Goal: Information Seeking & Learning: Learn about a topic

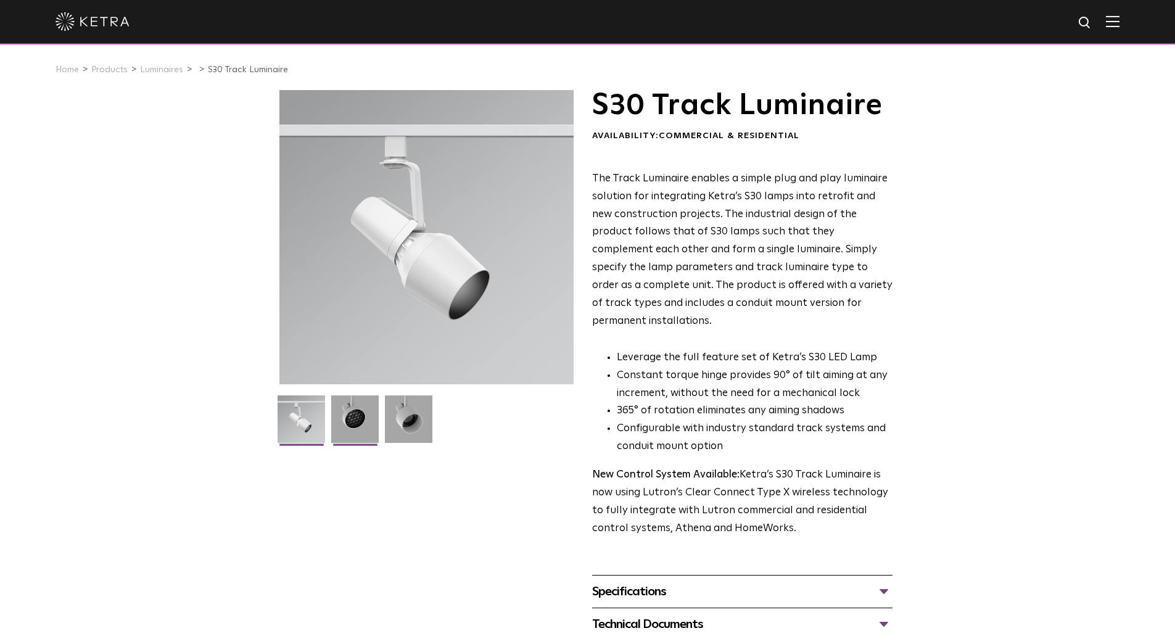
click at [368, 411] on img at bounding box center [354, 423] width 47 height 57
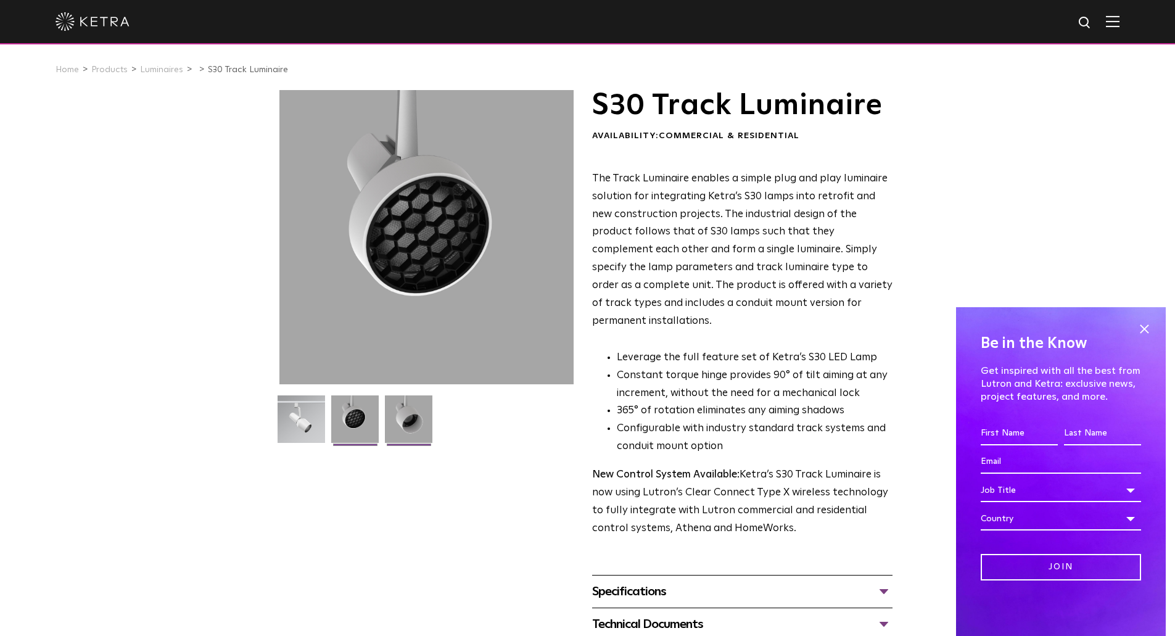
click at [398, 412] on img at bounding box center [408, 423] width 47 height 57
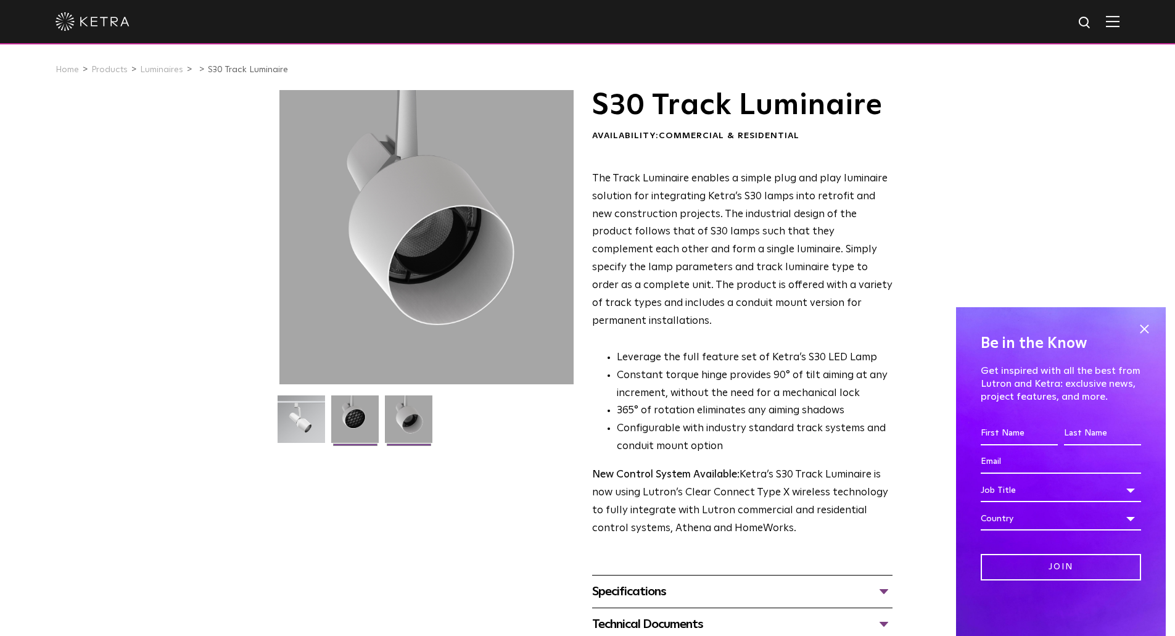
click at [353, 411] on img at bounding box center [354, 423] width 47 height 57
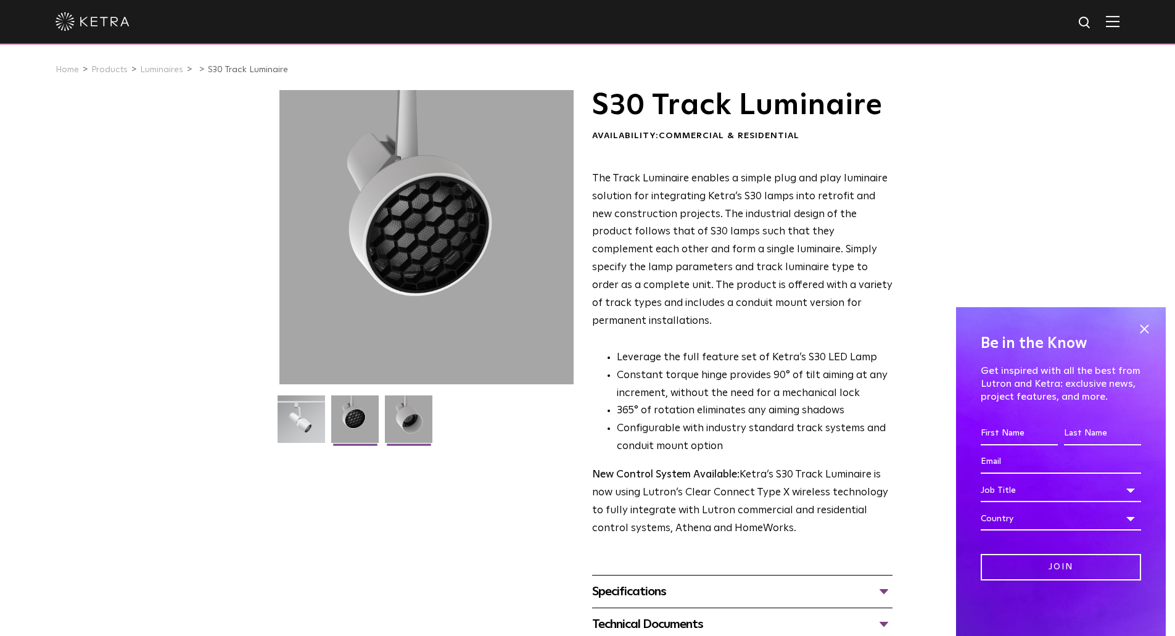
click at [385, 408] on img at bounding box center [408, 423] width 47 height 57
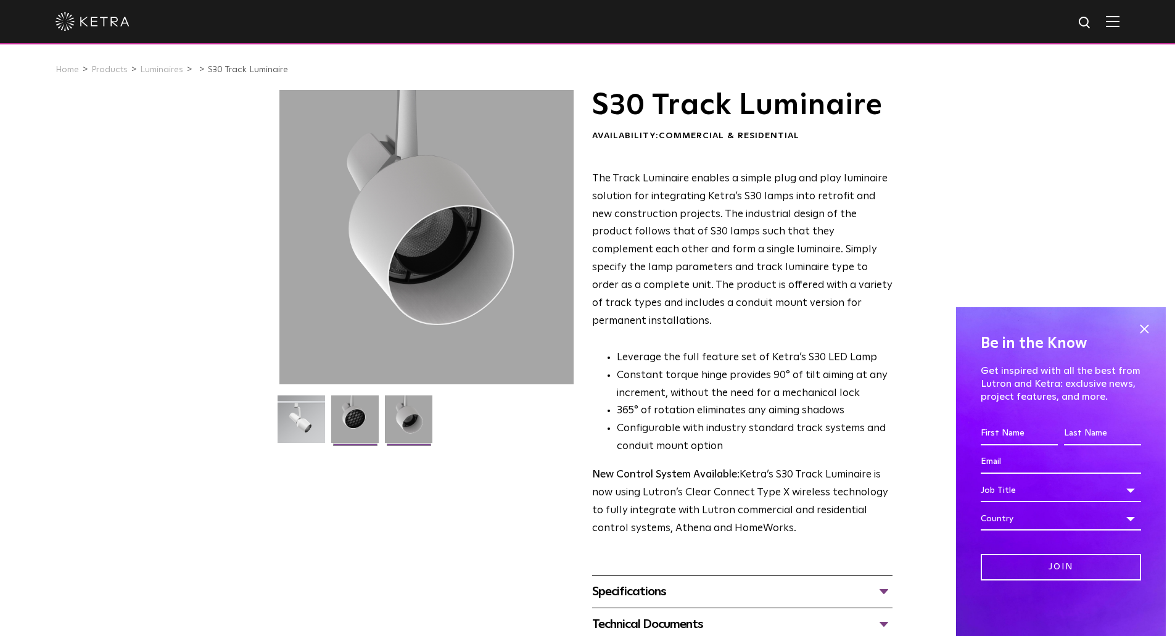
click at [355, 410] on img at bounding box center [354, 423] width 47 height 57
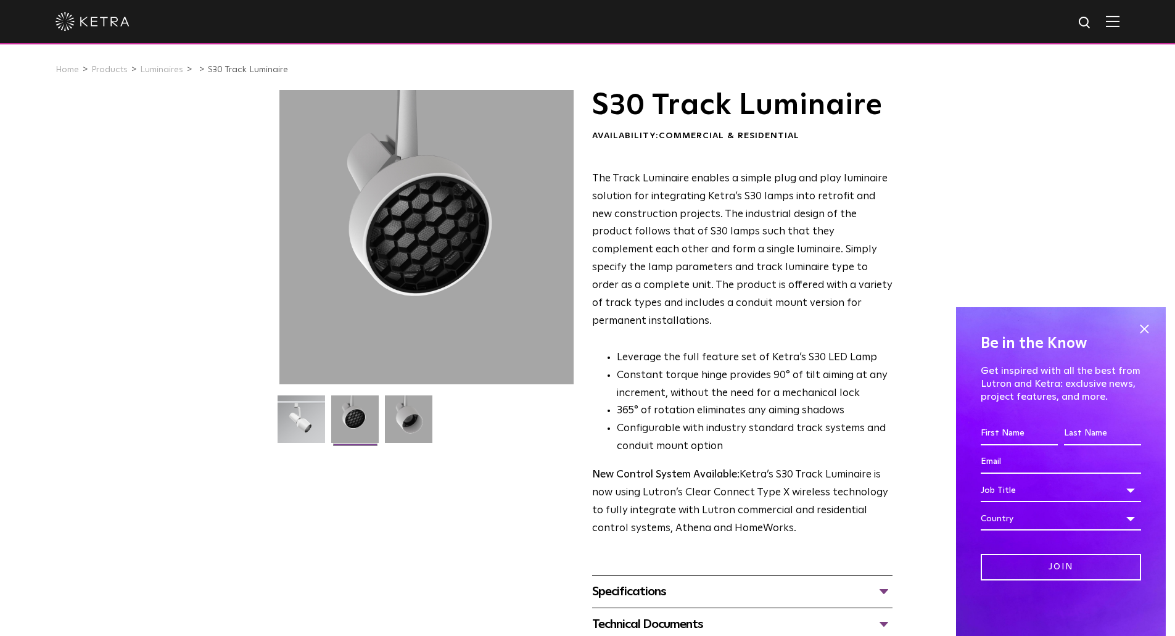
drag, startPoint x: 379, startPoint y: 411, endPoint x: 349, endPoint y: 411, distance: 30.2
click at [374, 411] on li at bounding box center [355, 423] width 51 height 57
click at [349, 411] on img at bounding box center [354, 423] width 47 height 57
click at [408, 411] on img at bounding box center [408, 423] width 47 height 57
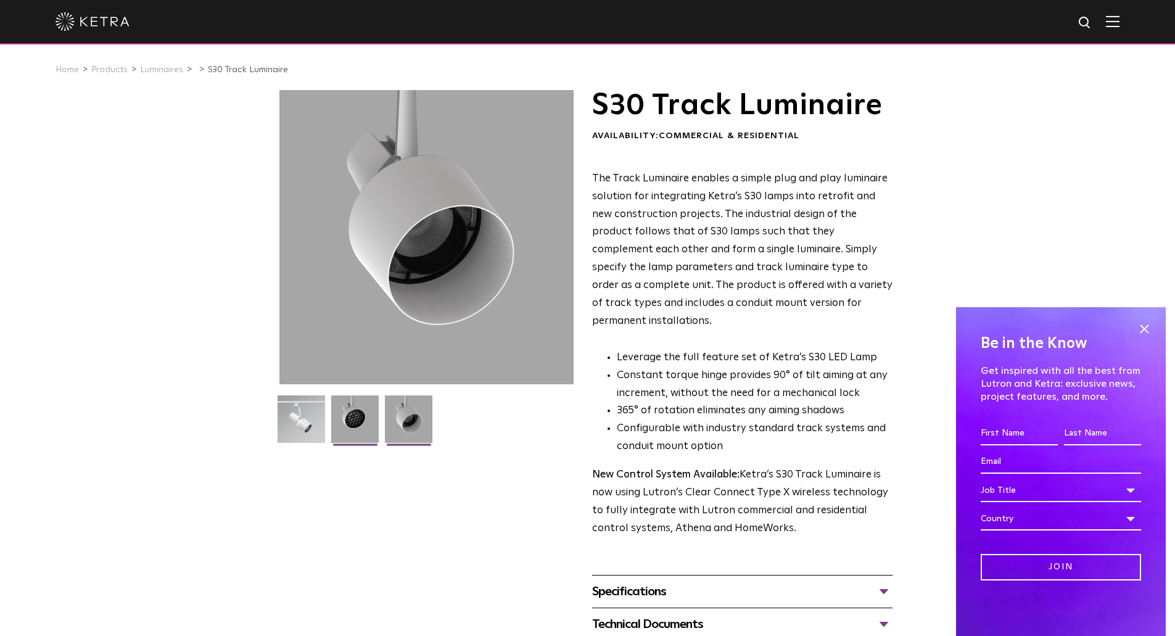
click at [350, 410] on img at bounding box center [354, 423] width 47 height 57
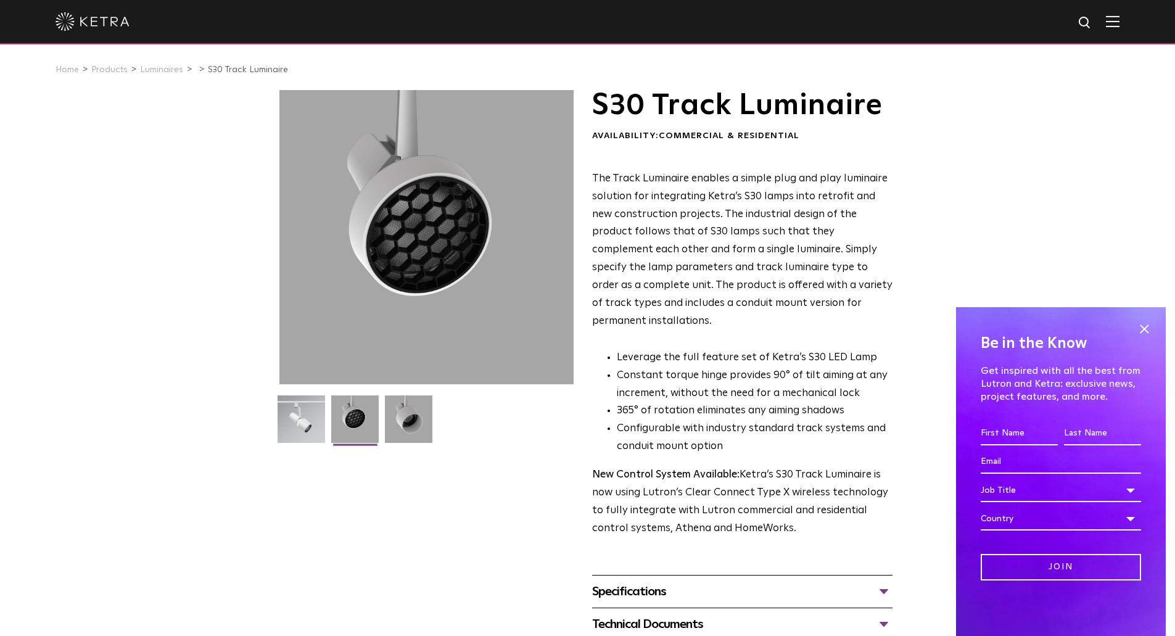
click at [374, 411] on img at bounding box center [354, 423] width 47 height 57
click at [300, 412] on img at bounding box center [300, 423] width 47 height 57
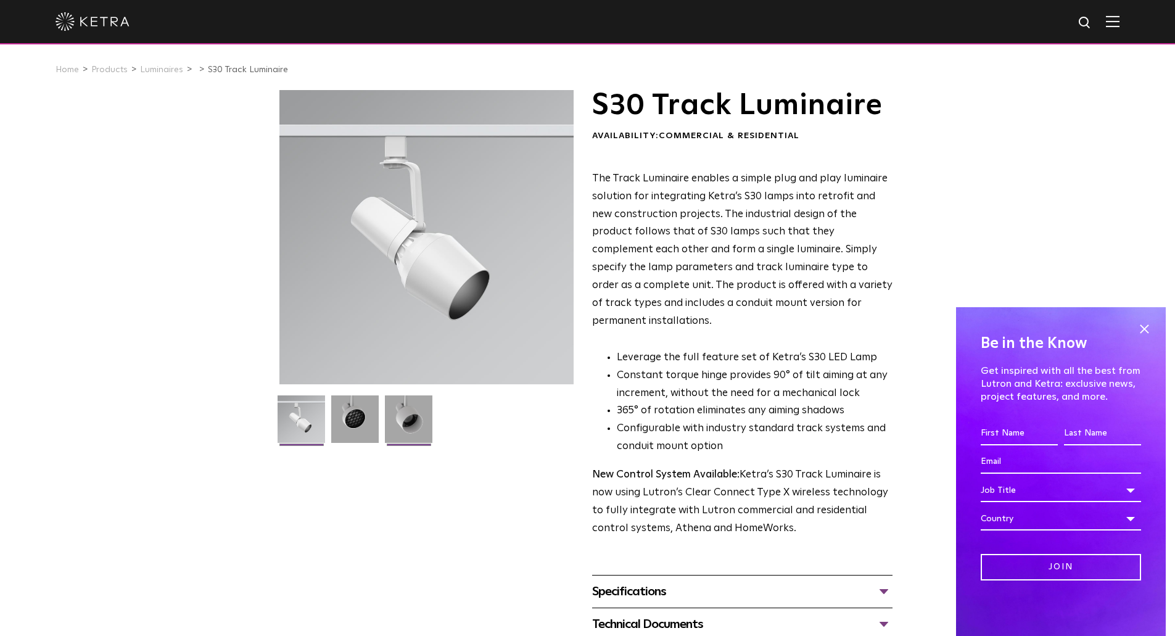
click at [387, 414] on img at bounding box center [408, 423] width 47 height 57
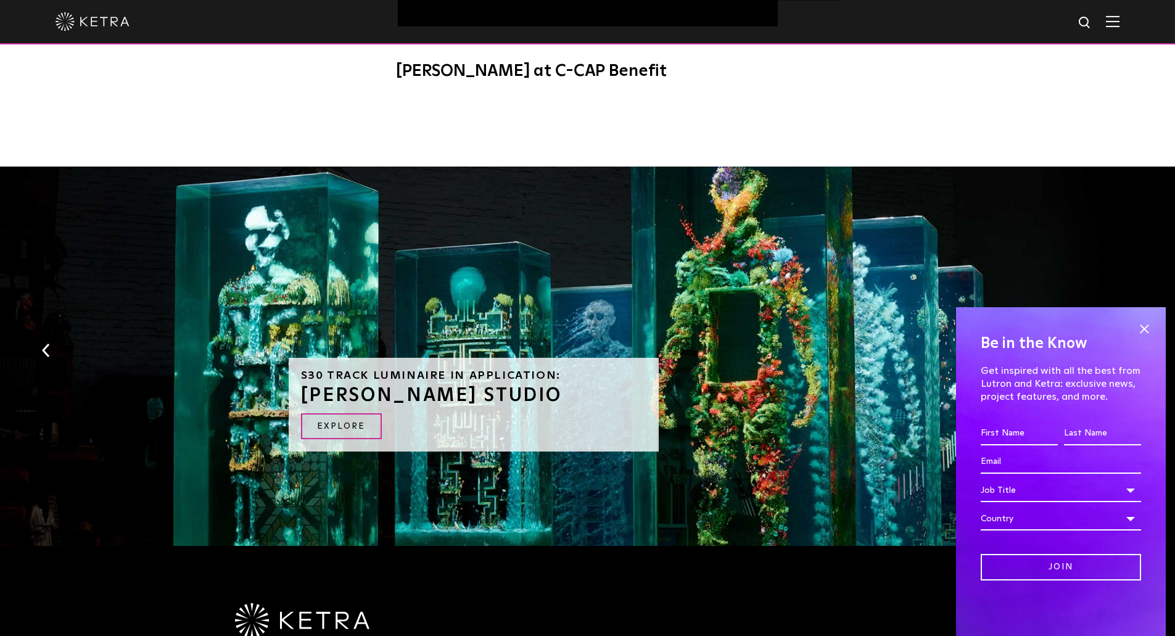
scroll to position [987, 0]
click at [1145, 328] on span at bounding box center [1144, 328] width 18 height 18
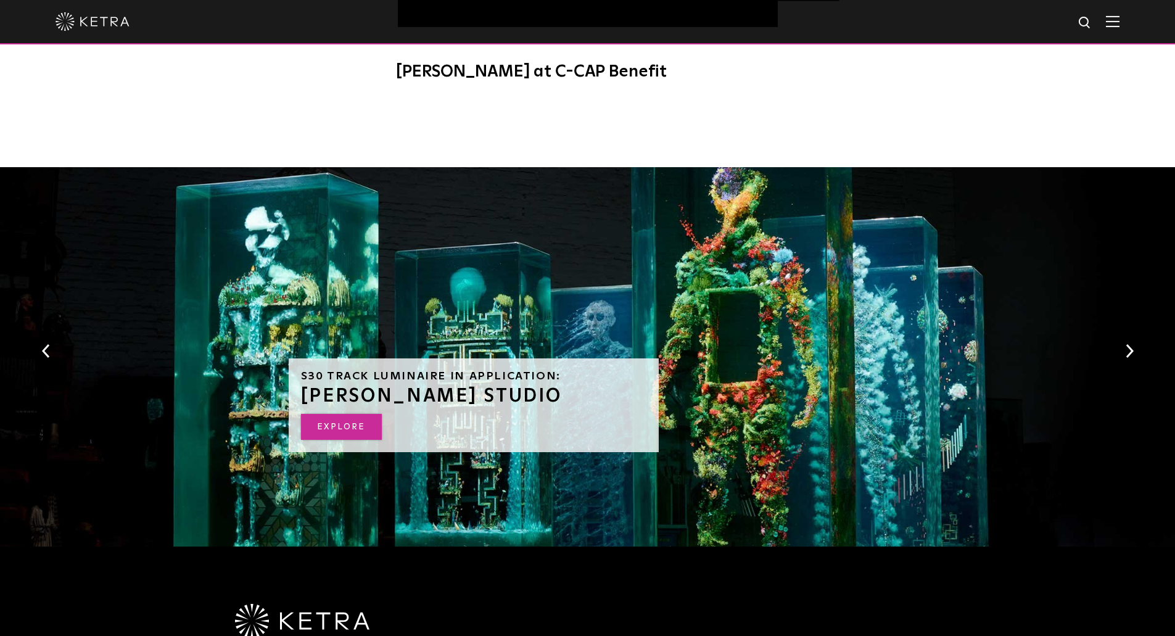
click at [366, 414] on link "EXPLORE" at bounding box center [341, 427] width 81 height 27
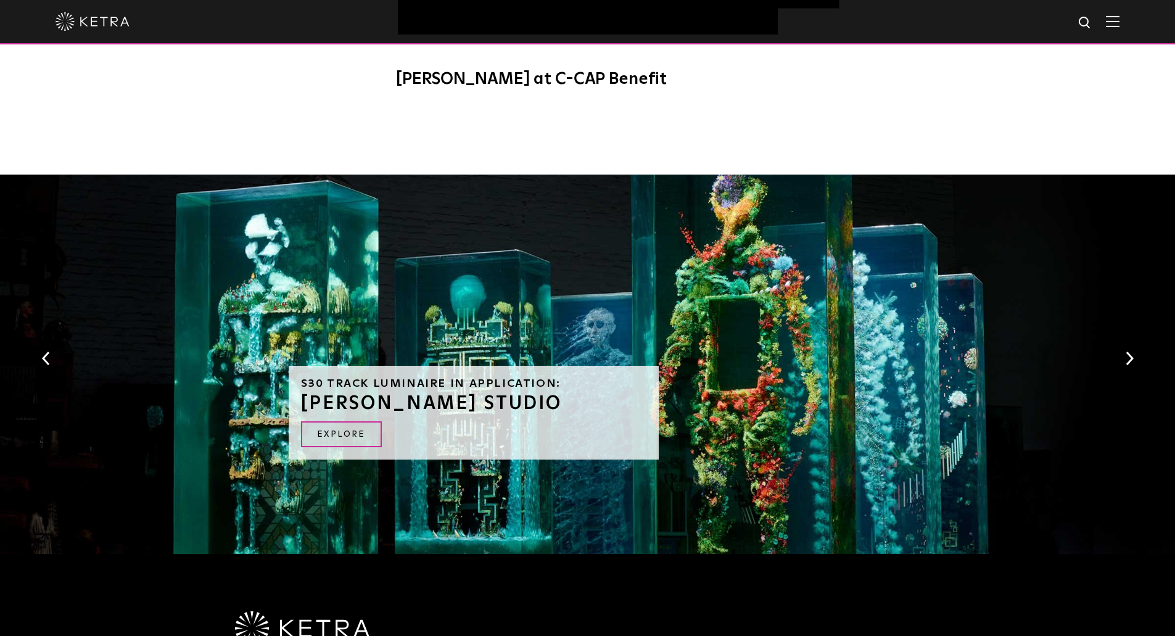
scroll to position [969, 0]
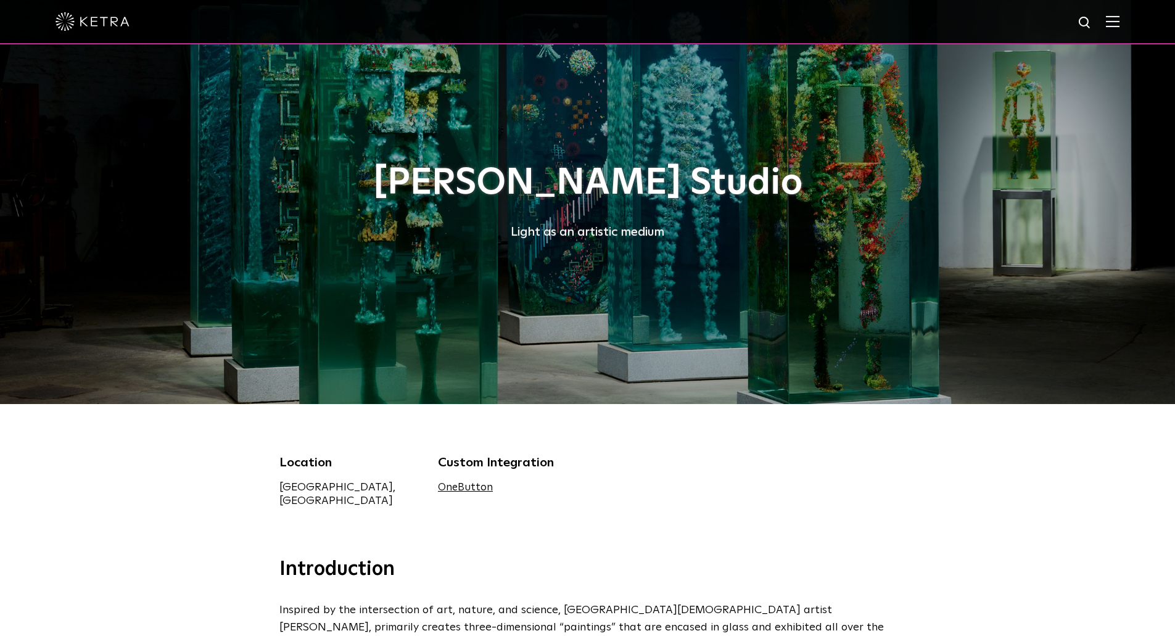
click at [696, 295] on div "[PERSON_NAME] Studio Light as an artistic medium" at bounding box center [587, 202] width 617 height 404
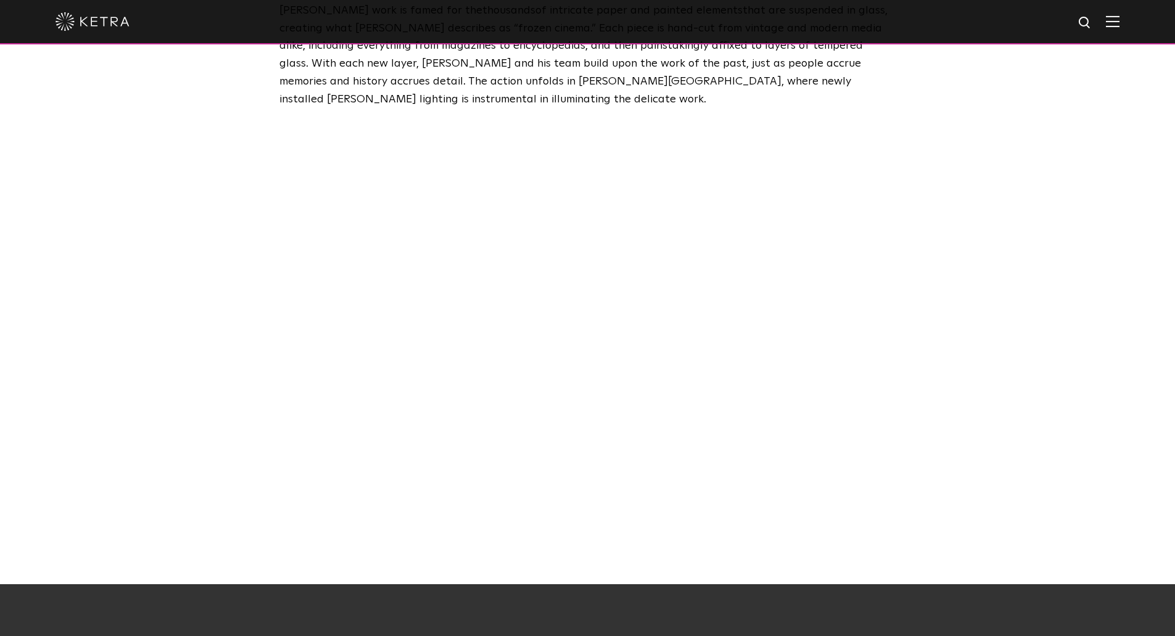
scroll to position [802, 0]
